Goal: Task Accomplishment & Management: Use online tool/utility

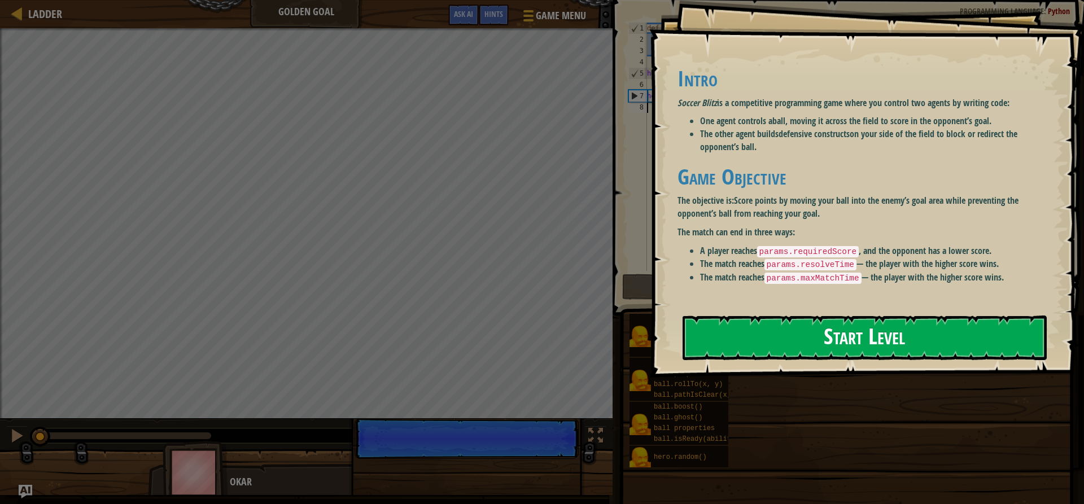
click at [812, 316] on button "Start Level" at bounding box center [865, 338] width 364 height 45
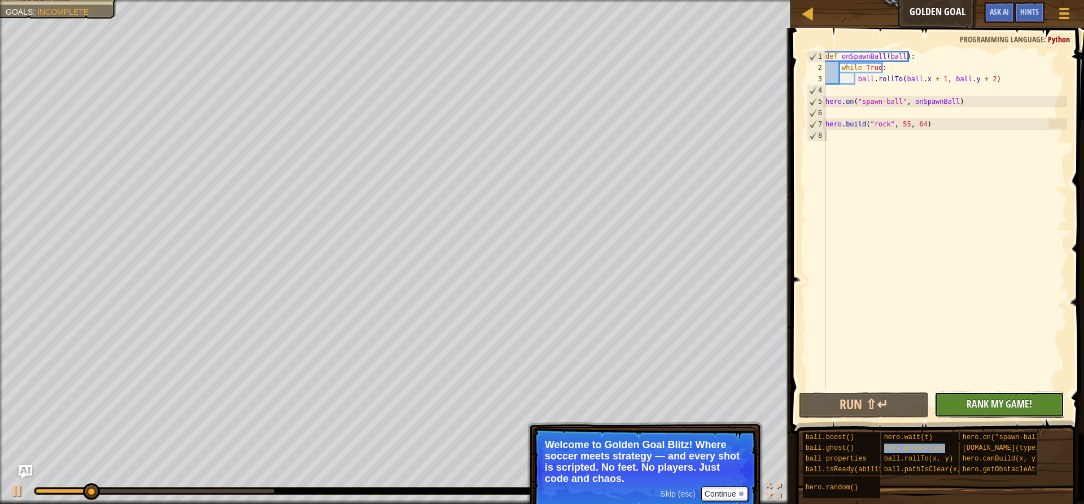
click at [974, 407] on span "Rank My Game!" at bounding box center [999, 404] width 65 height 14
click at [884, 403] on button "Run ⇧↵" at bounding box center [864, 405] width 130 height 26
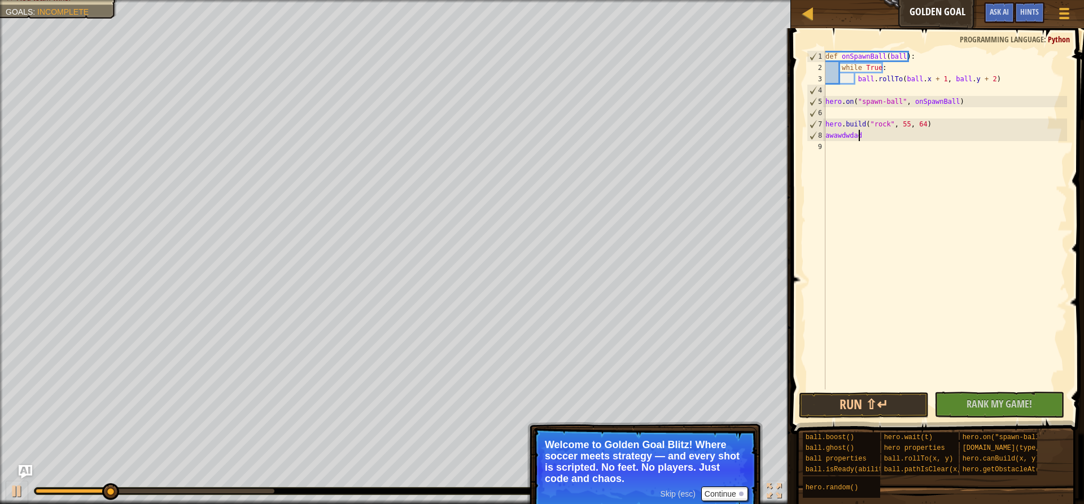
scroll to position [5, 2]
click at [392, 0] on html "Ladder Golden Goal Game Menu Done Hints Ask AI 1 הההההההההההההההההההההההההההההה…" at bounding box center [542, 0] width 1084 height 0
click at [532, 143] on div "copy 102, 98" at bounding box center [558, 135] width 95 height 23
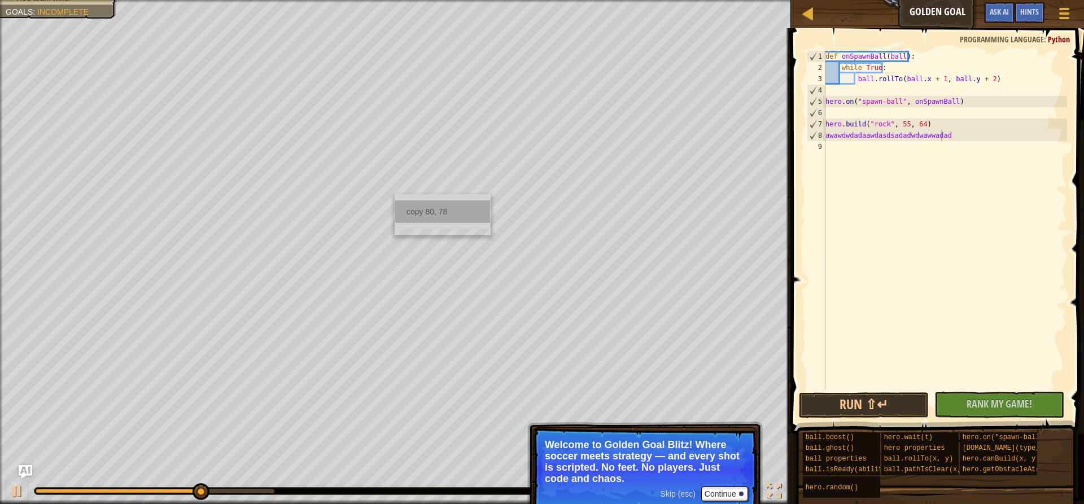
click at [404, 208] on div "copy 80, 78" at bounding box center [442, 211] width 95 height 23
click at [819, 103] on div "Ladder Golden Goal Game Menu Done Hints Ask AI 1 הההההההההההההההההההההההההההההה…" at bounding box center [542, 252] width 1084 height 504
click at [662, 216] on div "Red team wins. Goals : Incomplete" at bounding box center [395, 252] width 791 height 504
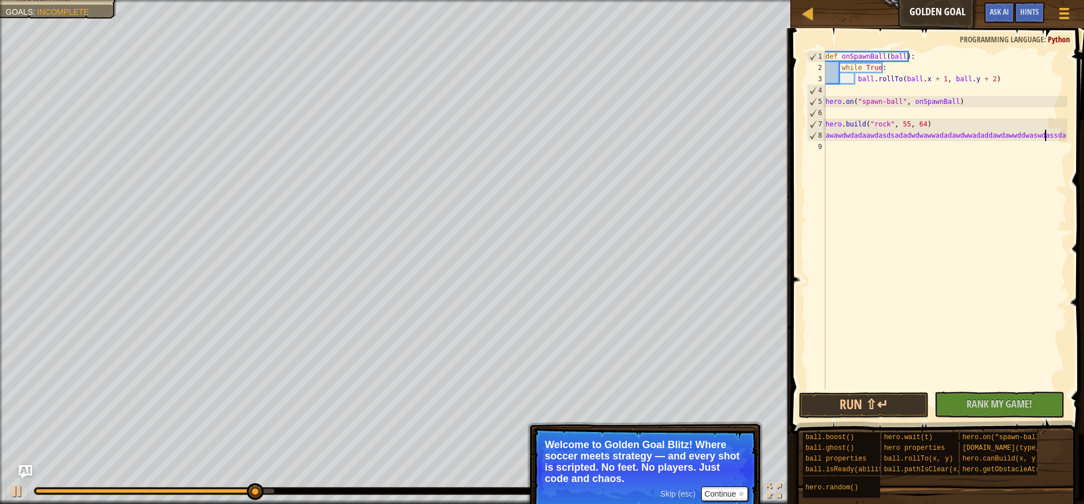
drag, startPoint x: 0, startPoint y: 314, endPoint x: 159, endPoint y: 488, distance: 235.4
click at [159, 488] on div "Red team wins. Goals : Incomplete 0 bentlee b 1 4 Simple CPU 5 ♫ Okar Skip (esc…" at bounding box center [542, 252] width 1084 height 504
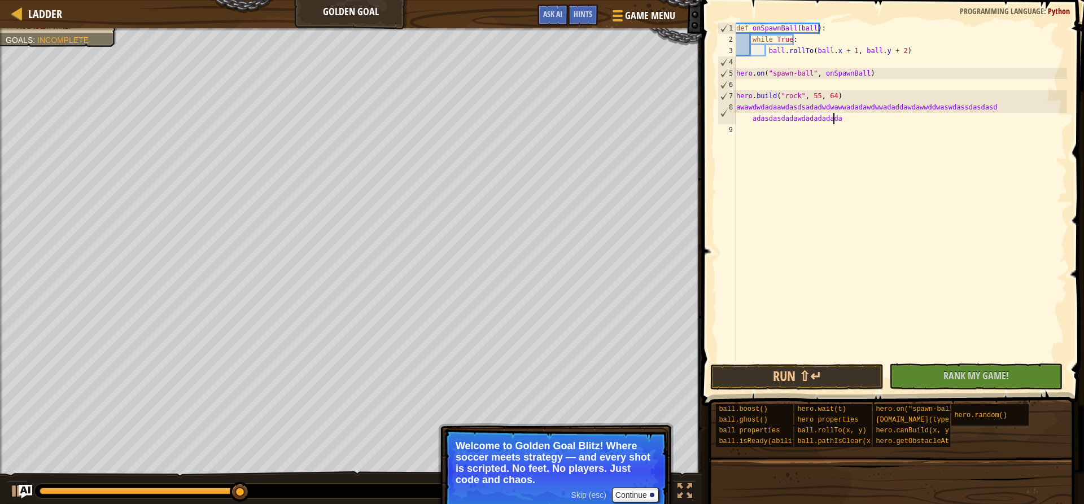
scroll to position [5, 26]
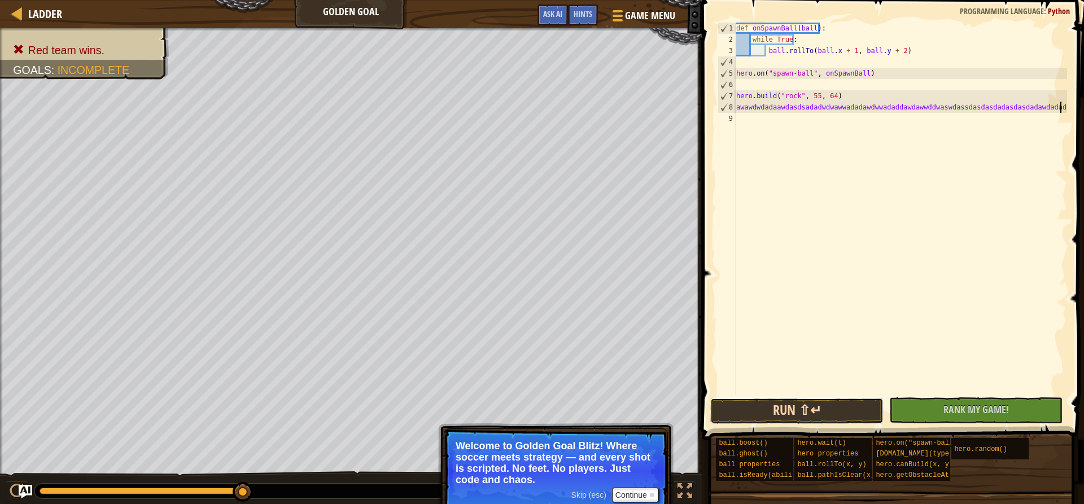
click at [737, 407] on button "Run ⇧↵" at bounding box center [796, 411] width 173 height 26
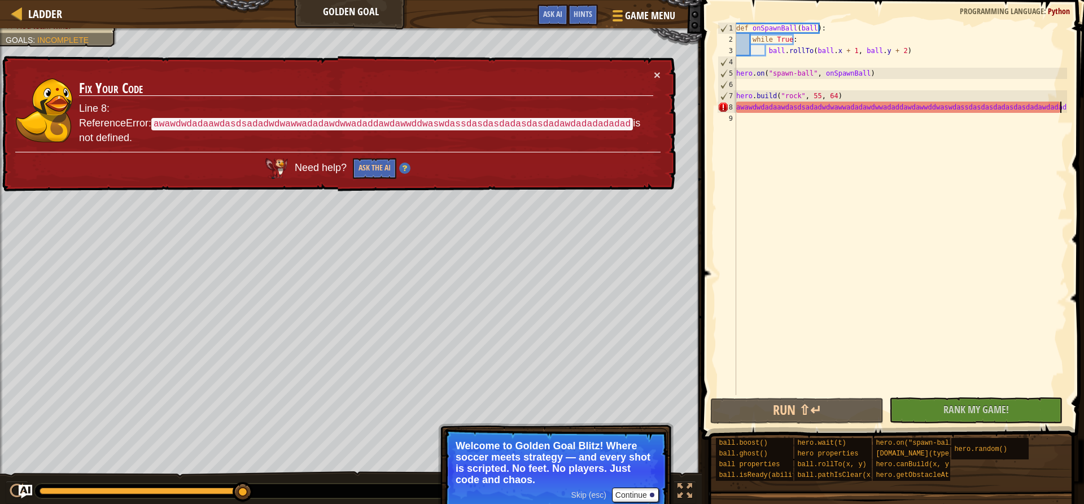
click at [589, 494] on span "Skip (esc)" at bounding box center [588, 495] width 35 height 9
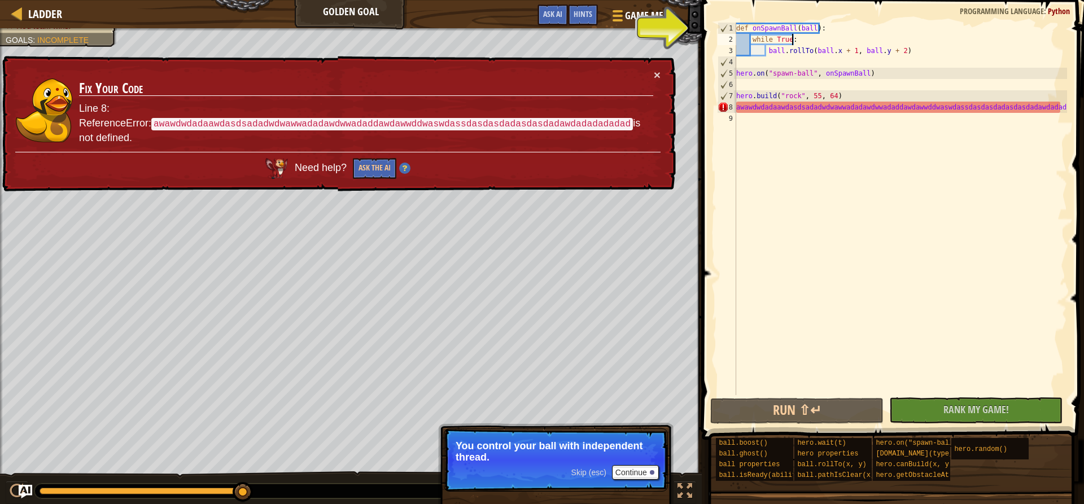
click at [824, 34] on div "def onSpawnBall ( ball ) : while True : ball . rollTo ( ball . x + 1 , ball . y…" at bounding box center [900, 220] width 333 height 395
type textarea "while True:"
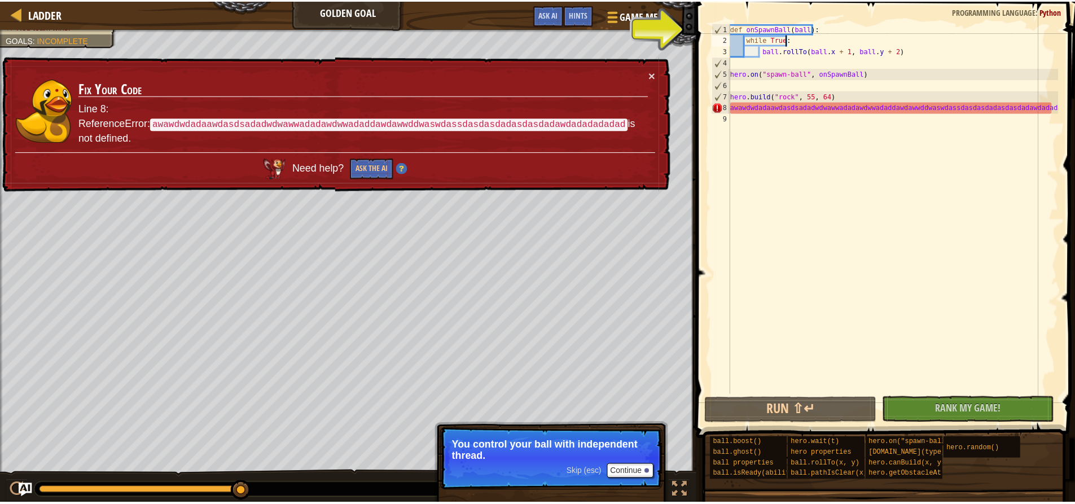
scroll to position [5, 4]
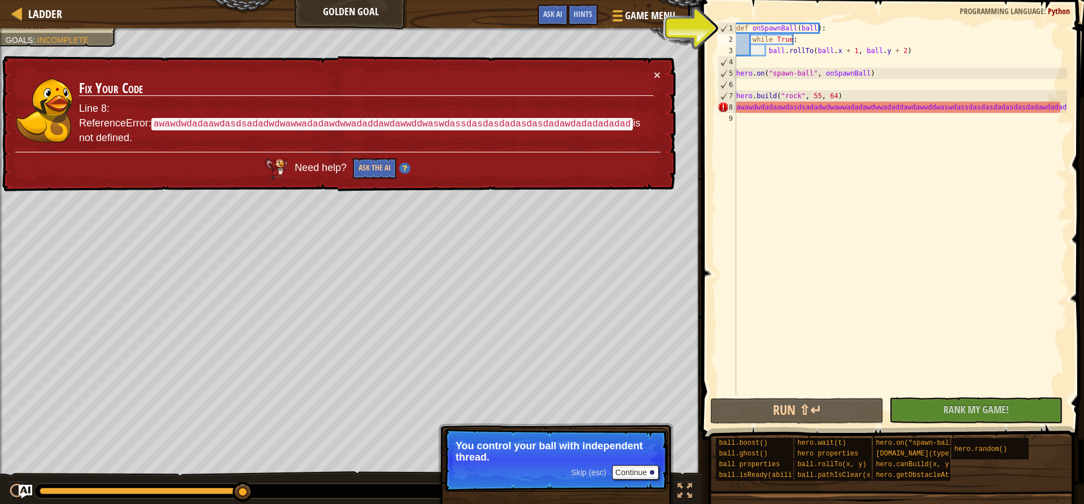
click at [829, 21] on span at bounding box center [893, 203] width 391 height 473
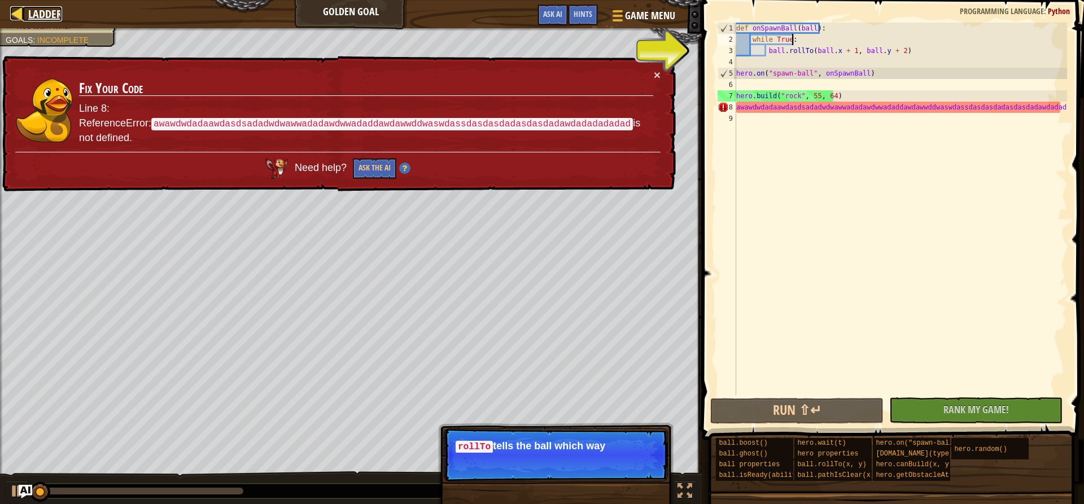
click at [20, 15] on div at bounding box center [17, 13] width 14 height 14
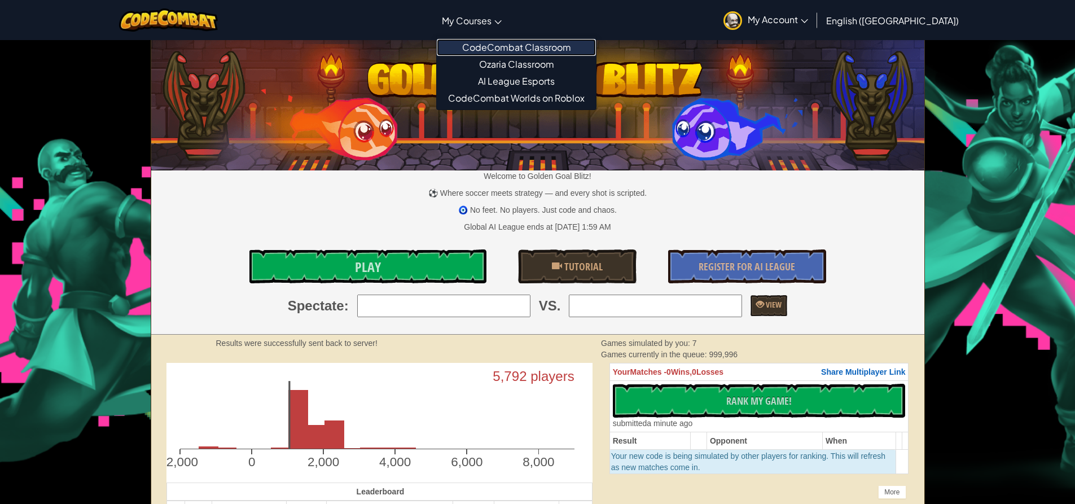
click at [510, 51] on link "CodeCombat Classroom" at bounding box center [516, 47] width 159 height 17
